Goal: Transaction & Acquisition: Purchase product/service

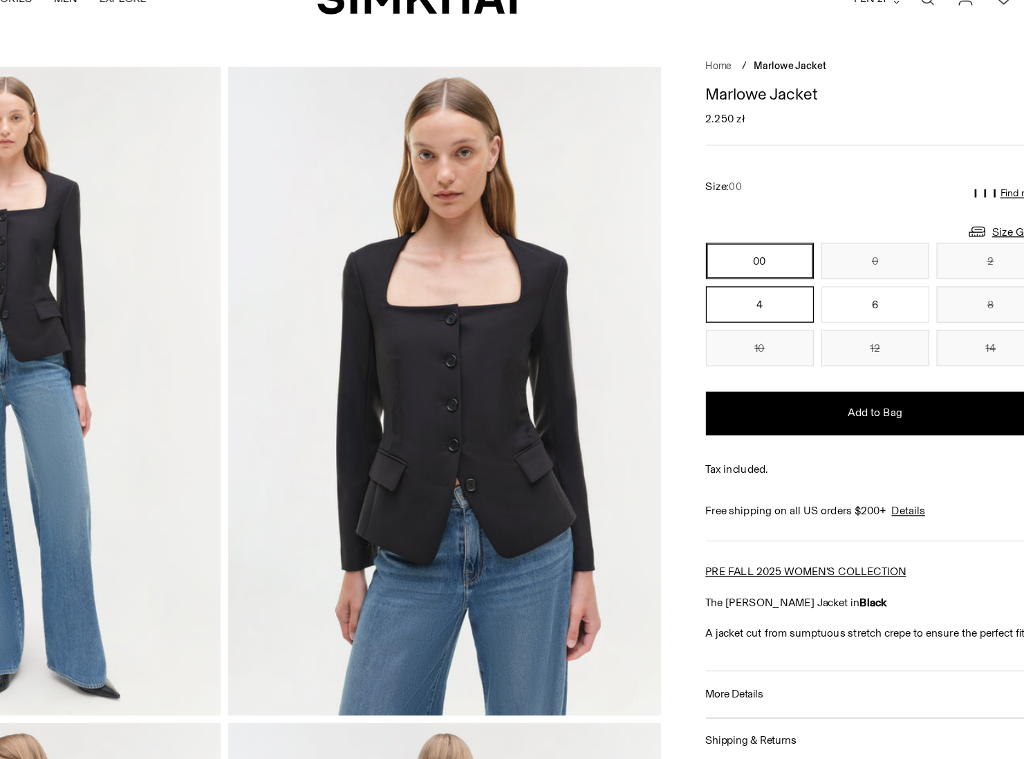
click at [732, 268] on button "4" at bounding box center [773, 282] width 82 height 28
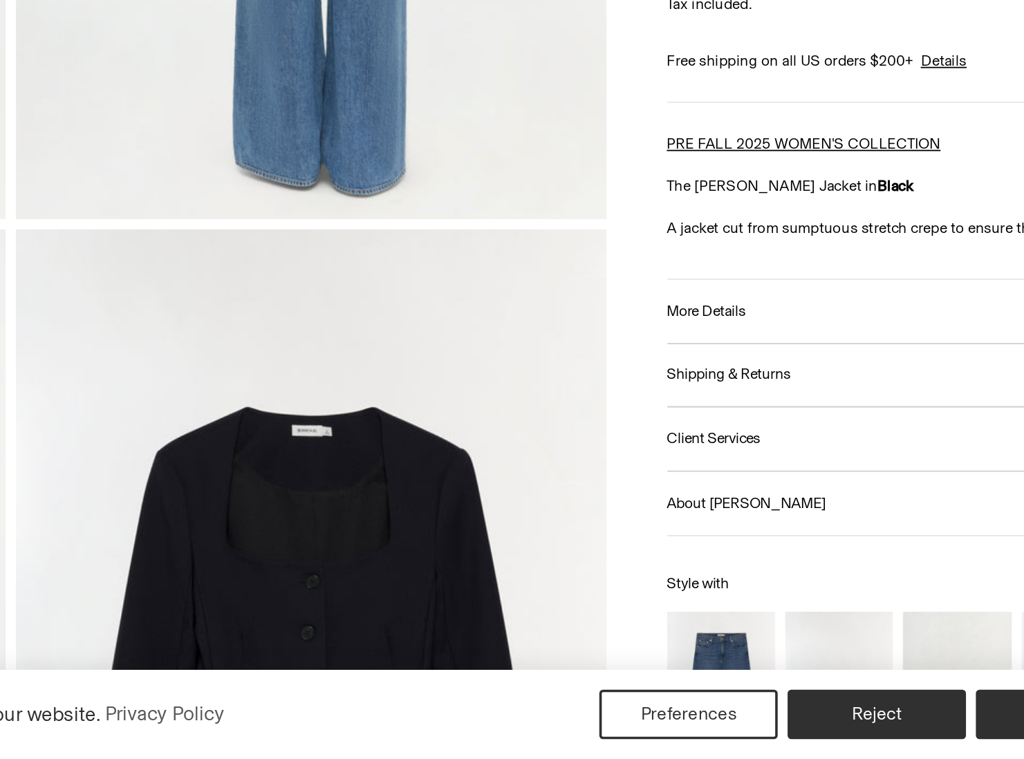
scroll to position [882, 0]
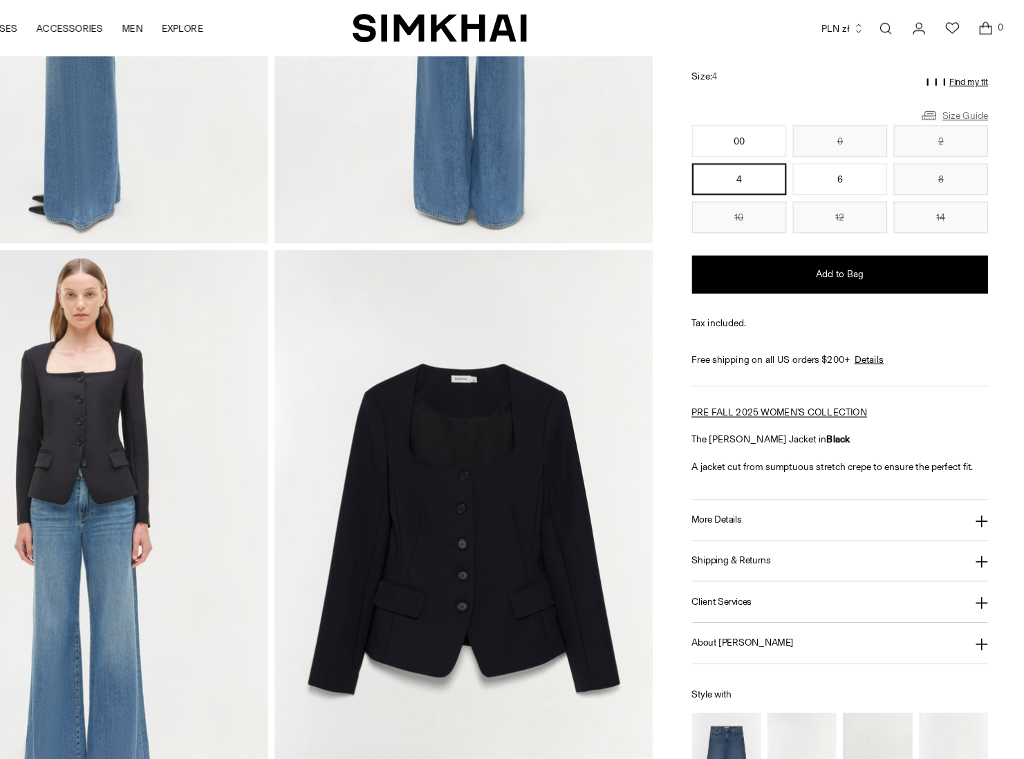
click at [930, 106] on link "Size Guide" at bounding box center [959, 100] width 59 height 17
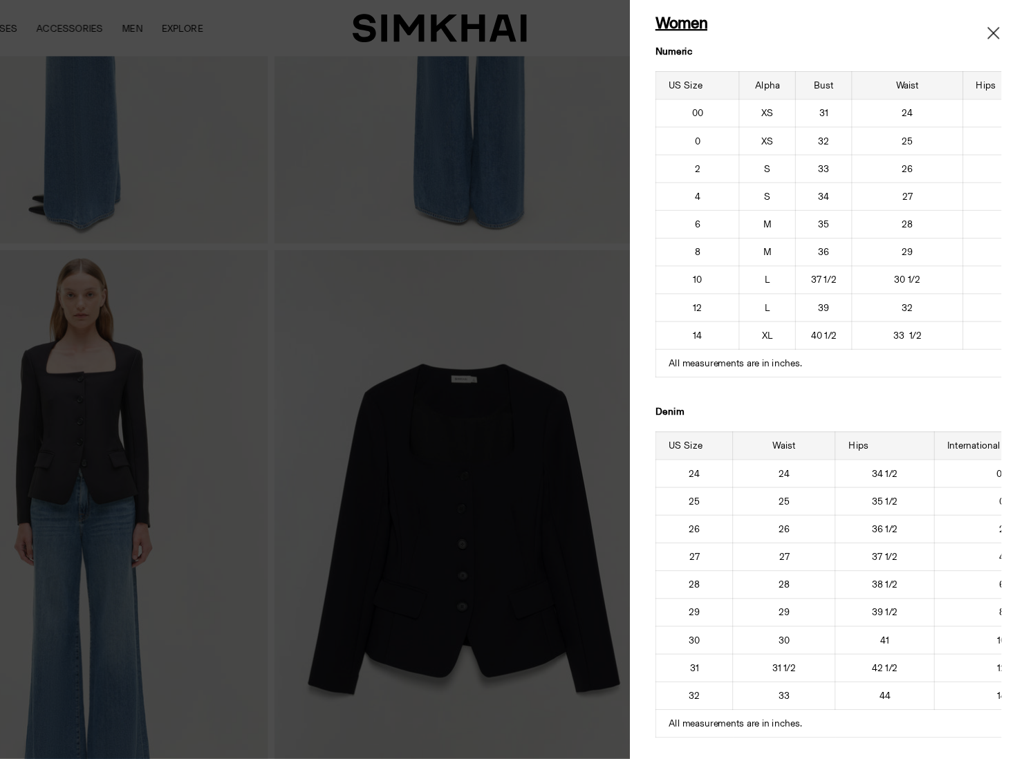
scroll to position [66, 0]
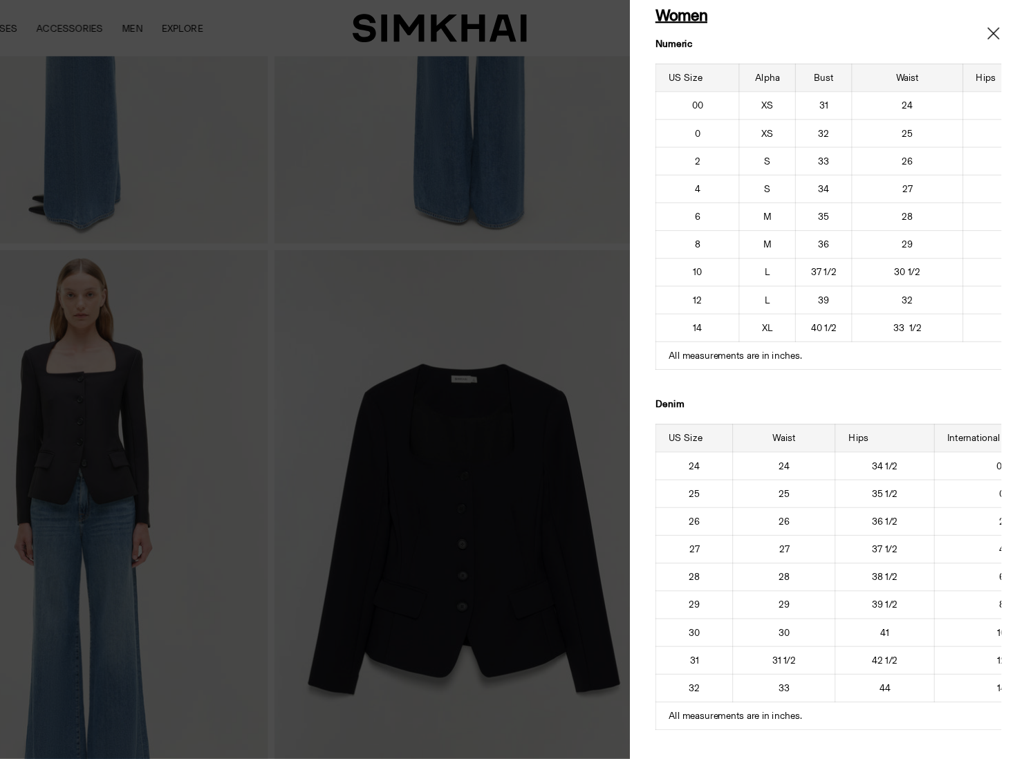
click at [508, 256] on div at bounding box center [512, 379] width 1024 height 759
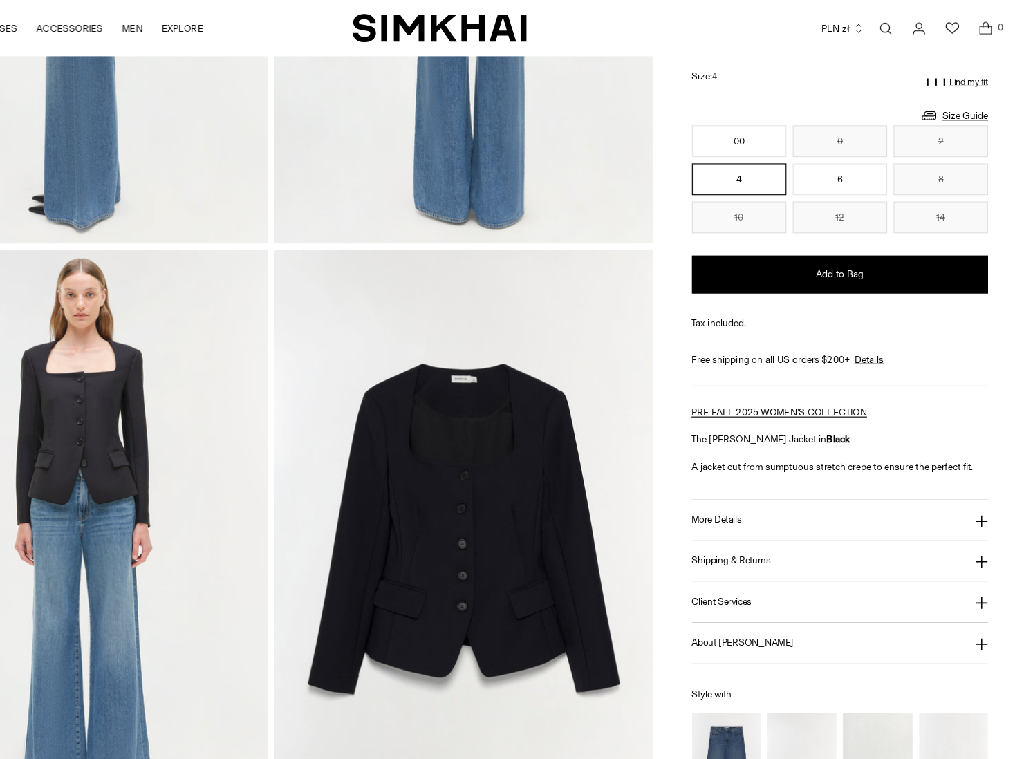
scroll to position [700, 0]
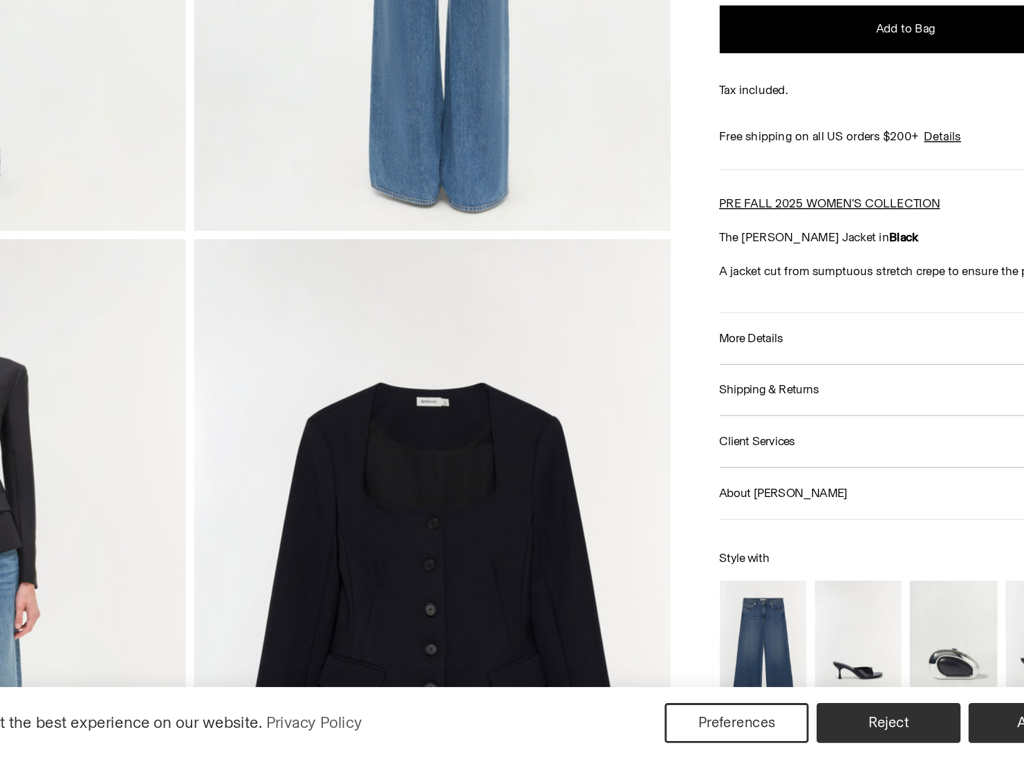
click at [732, 522] on button "Client Services" at bounding box center [861, 539] width 259 height 35
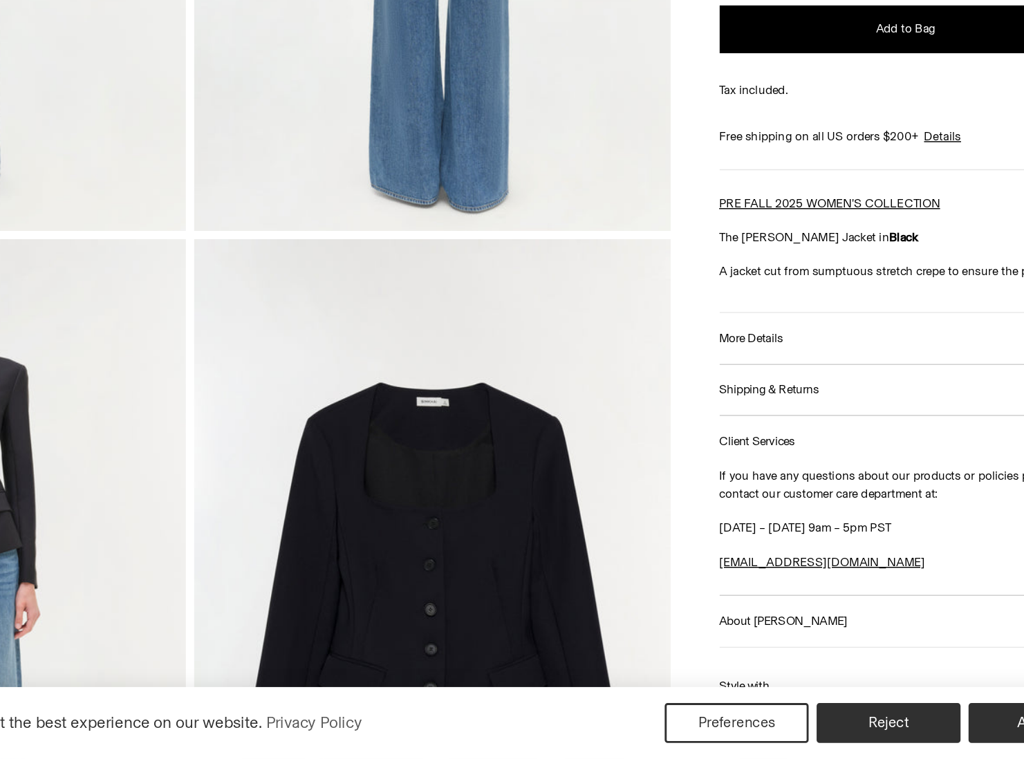
click at [732, 487] on button "Shipping & Returns" at bounding box center [861, 504] width 259 height 35
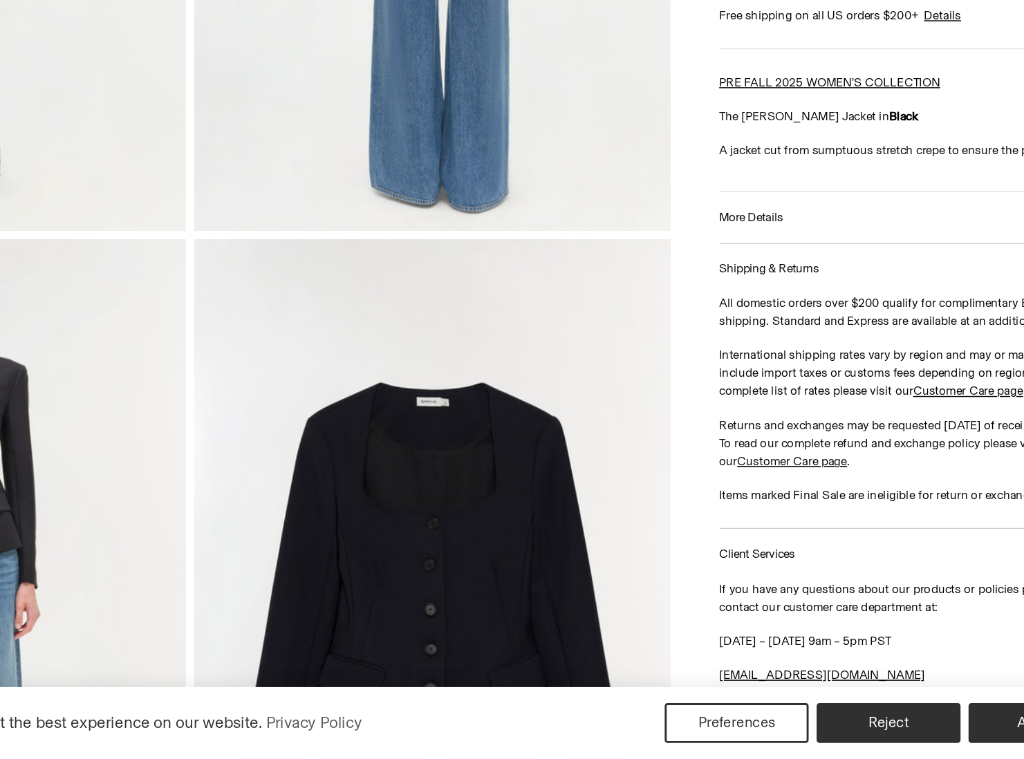
click at [732, 367] on button "More Details" at bounding box center [861, 384] width 259 height 35
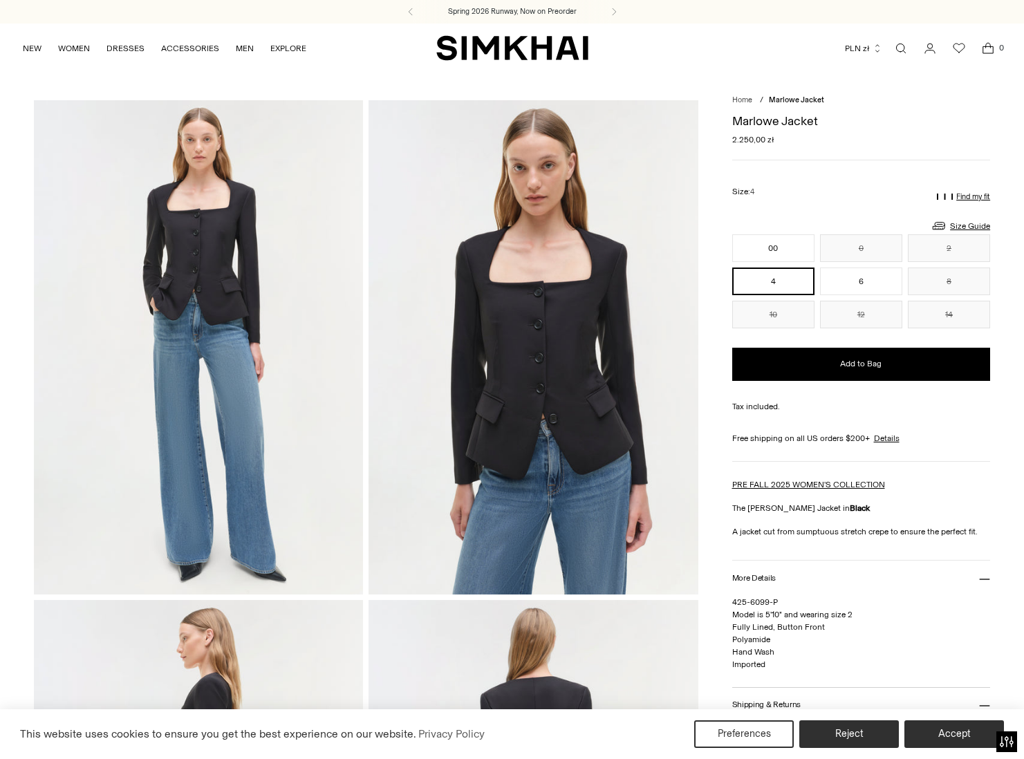
scroll to position [0, 0]
click at [881, 282] on button "6" at bounding box center [861, 282] width 82 height 28
click at [777, 290] on button "4" at bounding box center [773, 282] width 82 height 28
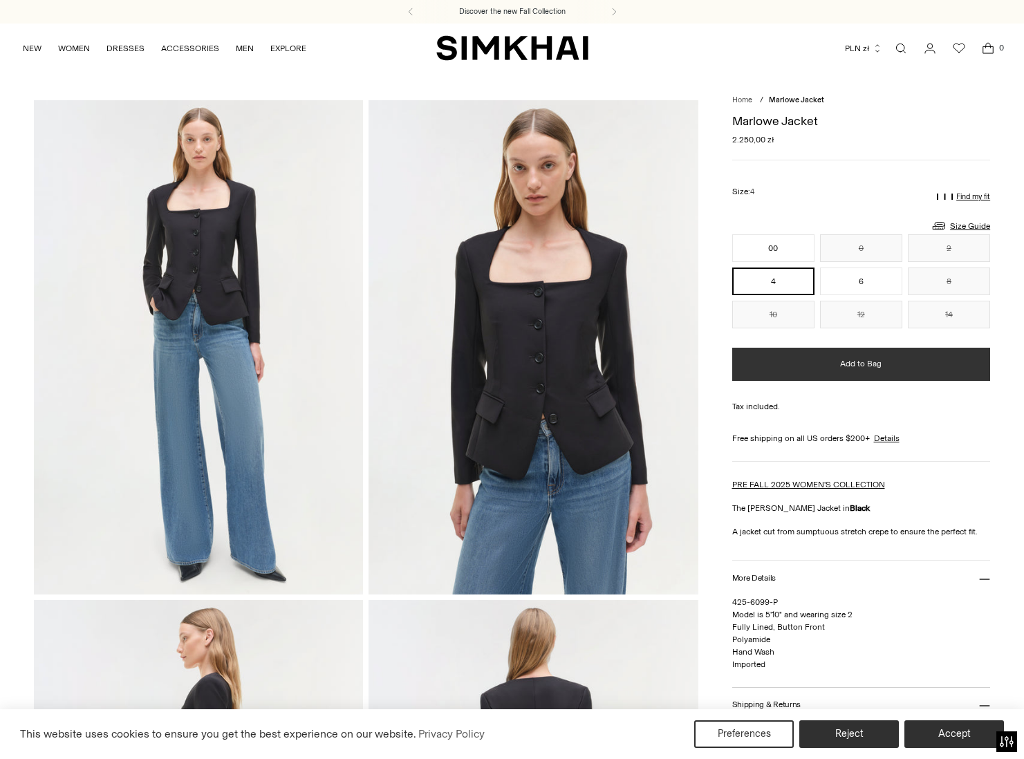
click at [846, 370] on button "Add to Bag" at bounding box center [861, 364] width 259 height 33
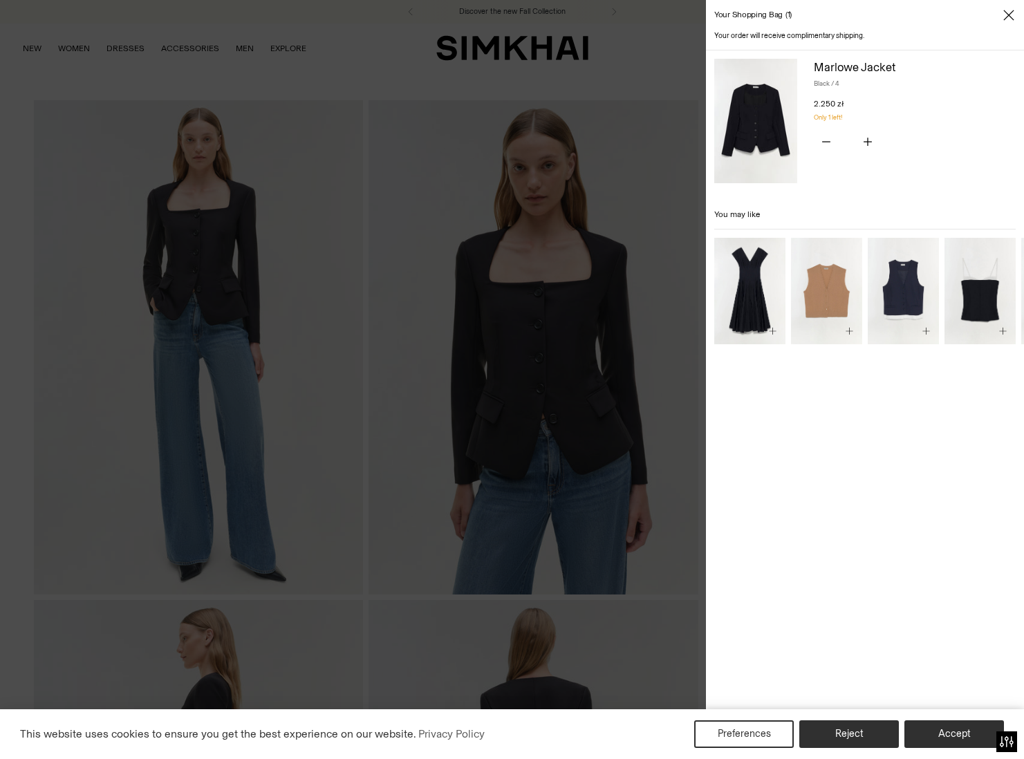
click at [599, 301] on div at bounding box center [512, 379] width 1024 height 759
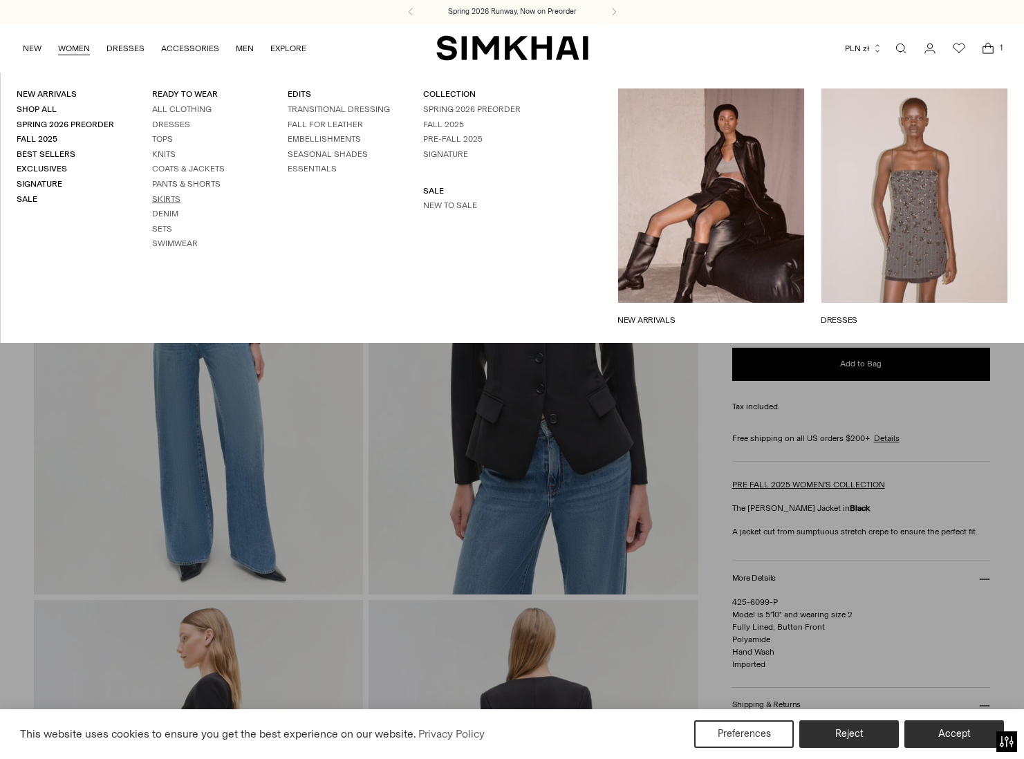
click at [176, 197] on link "Skirts" at bounding box center [166, 199] width 28 height 10
